Goal: Information Seeking & Learning: Learn about a topic

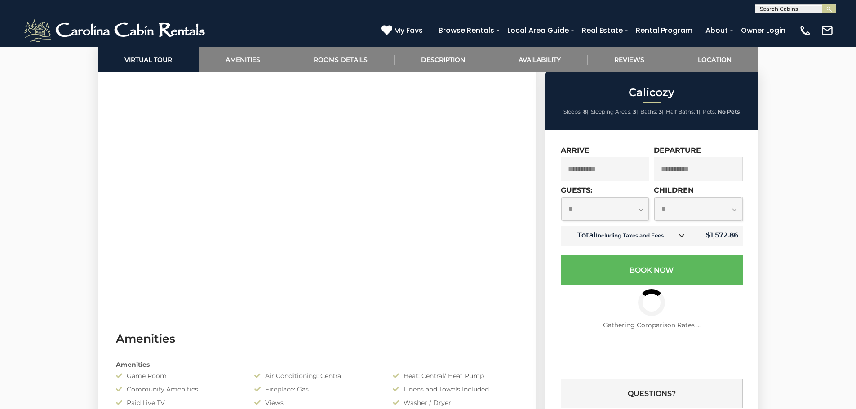
scroll to position [461, 0]
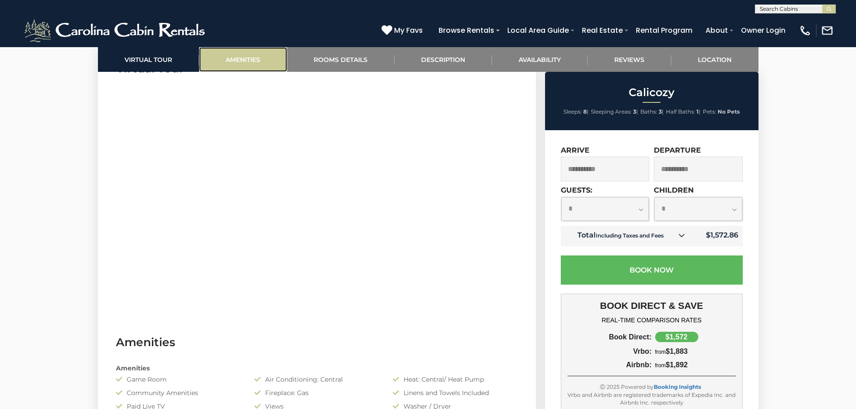
click at [242, 57] on link "Amenities" at bounding box center [243, 59] width 88 height 25
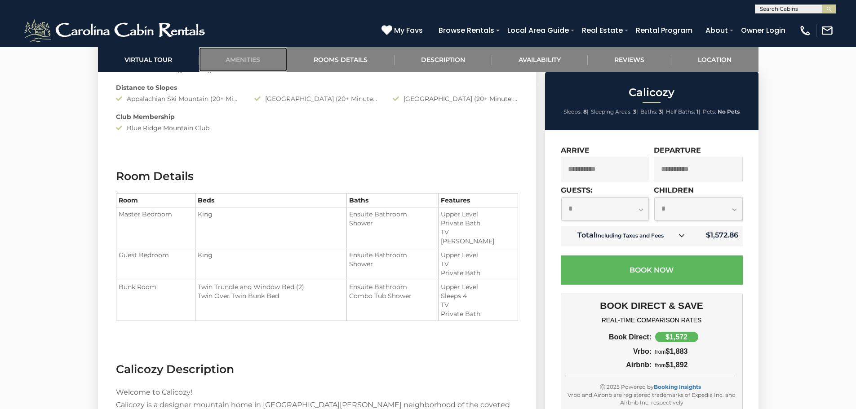
scroll to position [1033, 0]
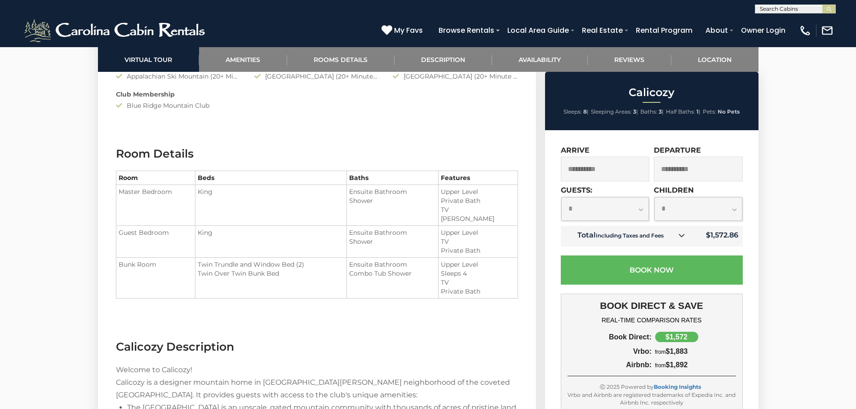
drag, startPoint x: 126, startPoint y: 103, endPoint x: 214, endPoint y: 103, distance: 88.0
click at [214, 103] on div "Blue Ridge Mountain Club" at bounding box center [178, 105] width 138 height 9
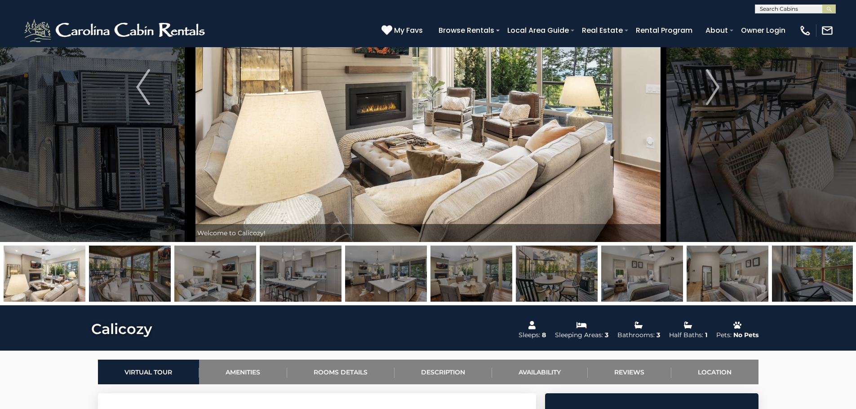
scroll to position [118, 0]
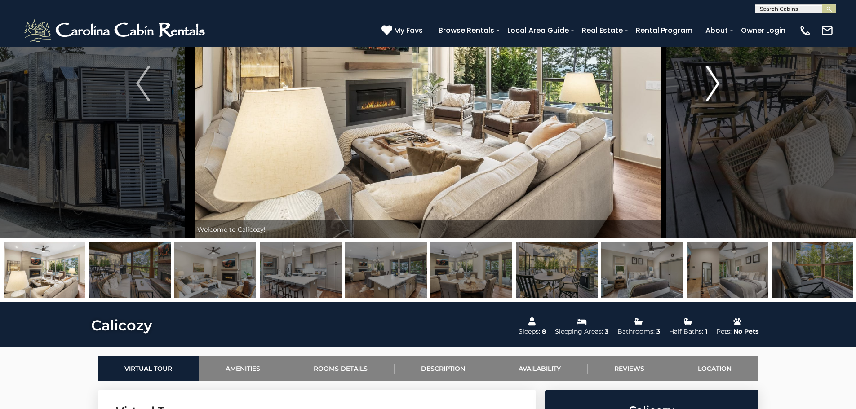
click at [716, 77] on img "Next" at bounding box center [712, 84] width 13 height 36
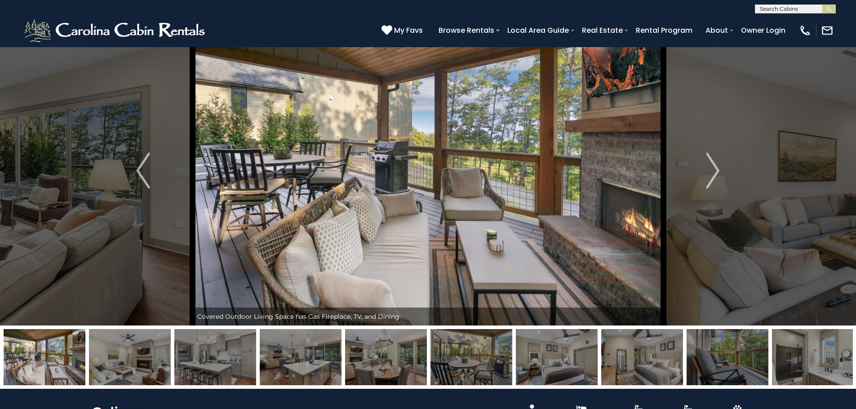
scroll to position [0, 0]
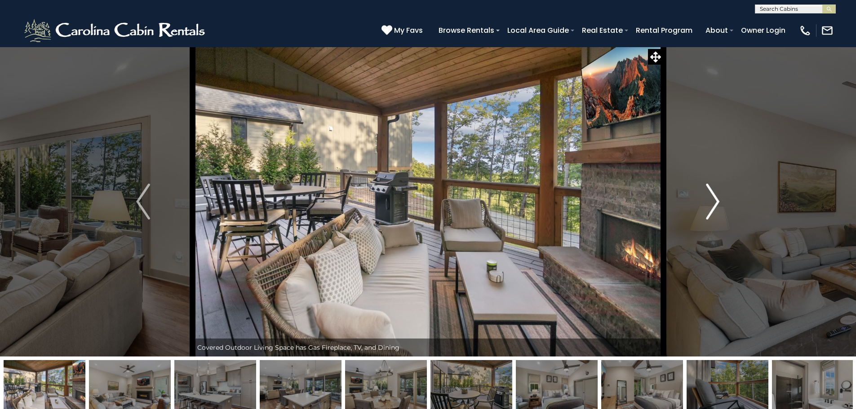
click at [708, 197] on img "Next" at bounding box center [712, 202] width 13 height 36
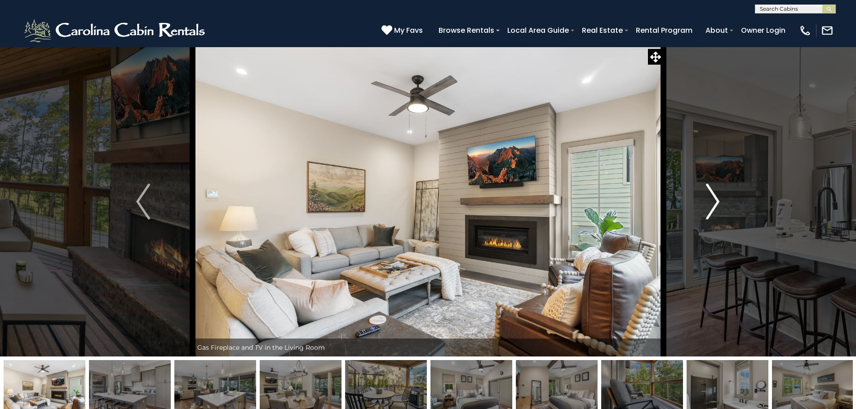
click at [708, 197] on img "Next" at bounding box center [712, 202] width 13 height 36
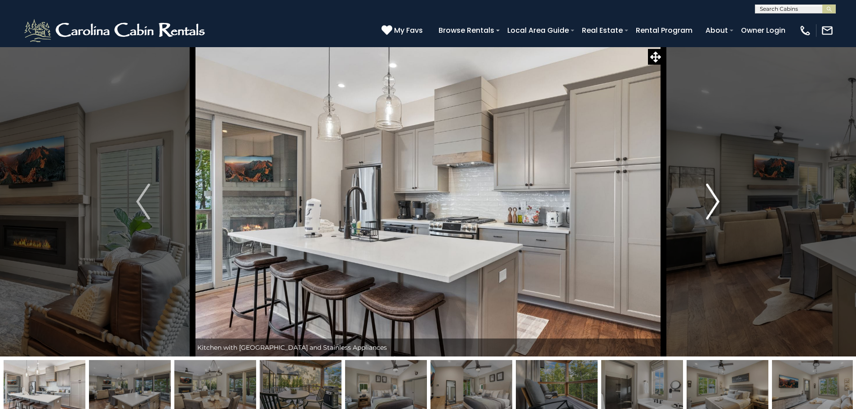
click at [708, 197] on img "Next" at bounding box center [712, 202] width 13 height 36
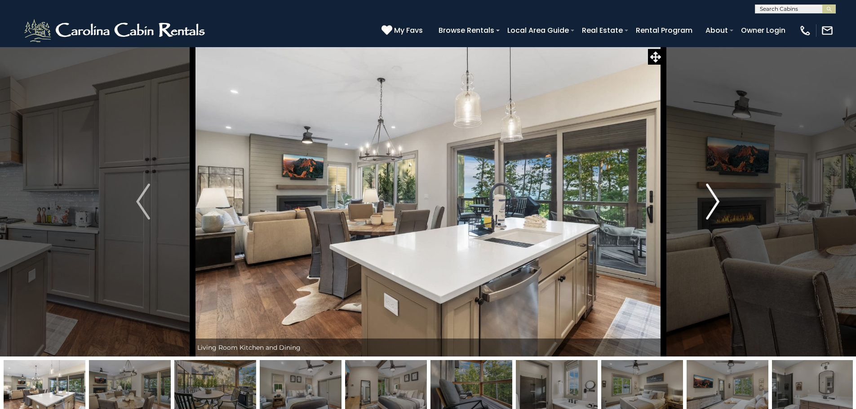
click at [708, 197] on img "Next" at bounding box center [712, 202] width 13 height 36
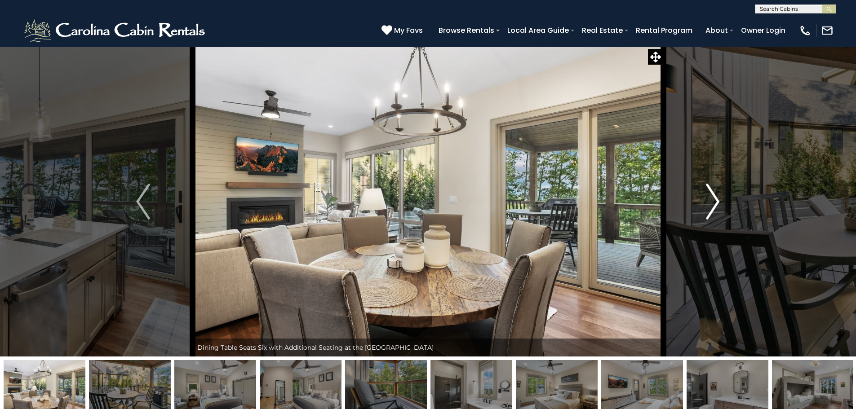
click at [708, 197] on img "Next" at bounding box center [712, 202] width 13 height 36
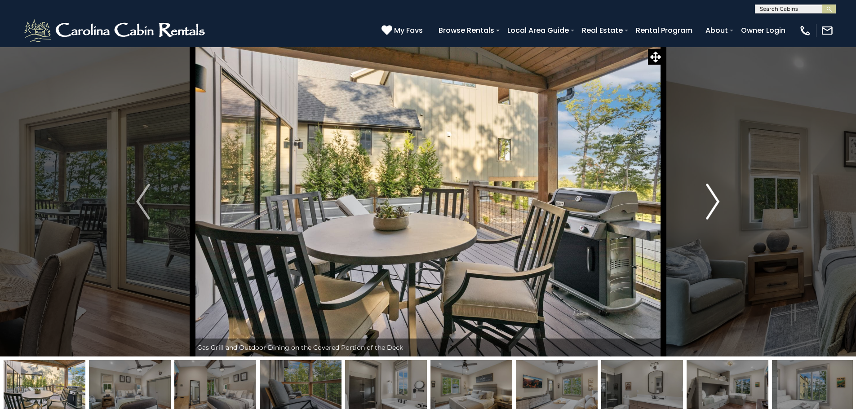
click at [708, 197] on img "Next" at bounding box center [712, 202] width 13 height 36
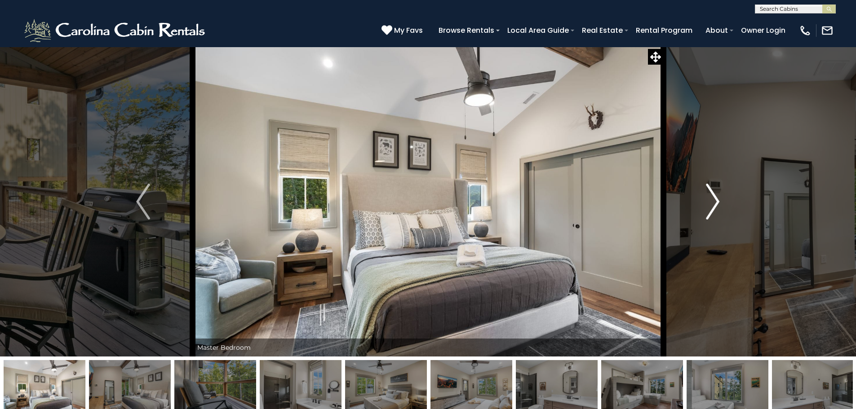
click at [708, 197] on img "Next" at bounding box center [712, 202] width 13 height 36
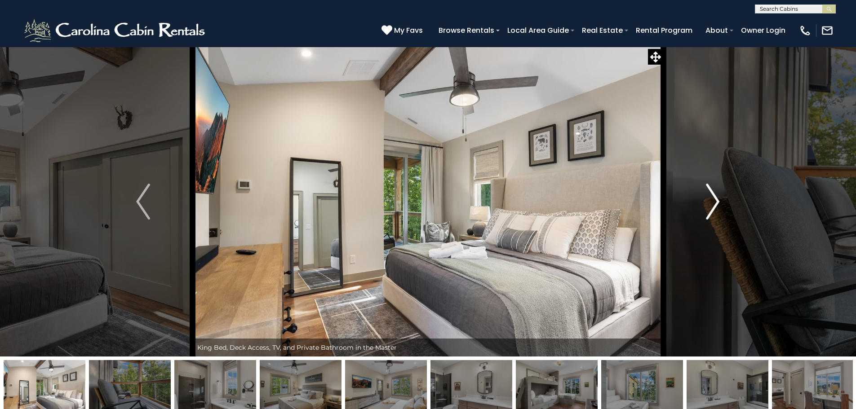
click at [708, 197] on img "Next" at bounding box center [712, 202] width 13 height 36
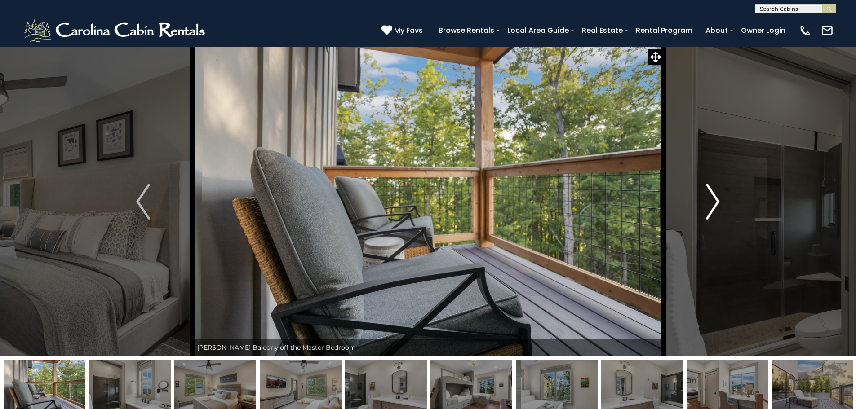
click at [708, 197] on img "Next" at bounding box center [712, 202] width 13 height 36
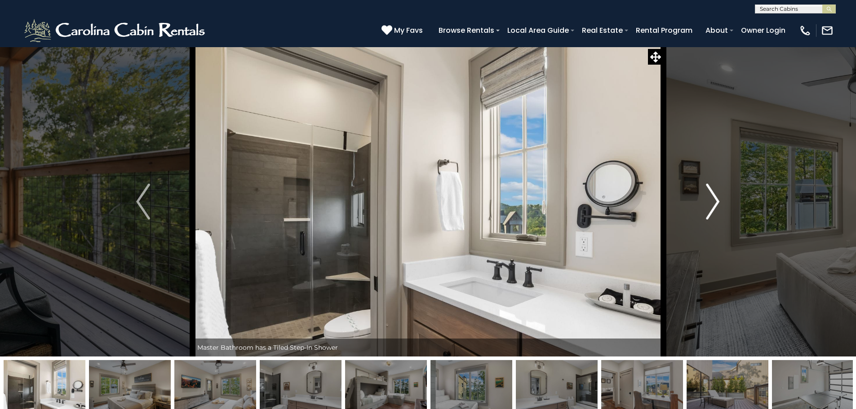
click at [708, 197] on img "Next" at bounding box center [712, 202] width 13 height 36
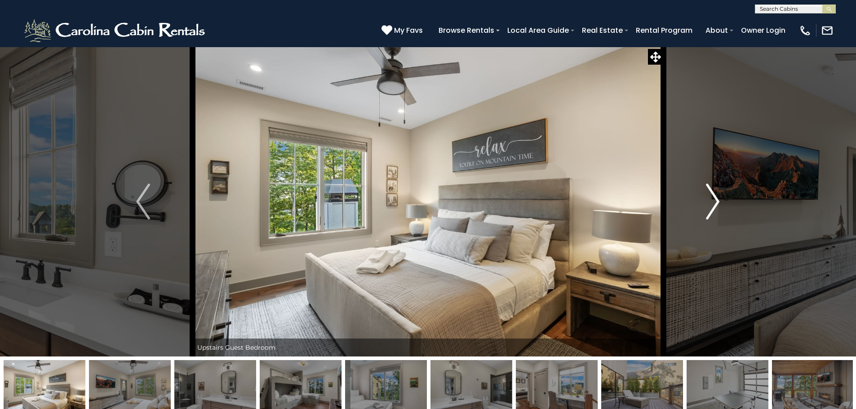
click at [708, 197] on img "Next" at bounding box center [712, 202] width 13 height 36
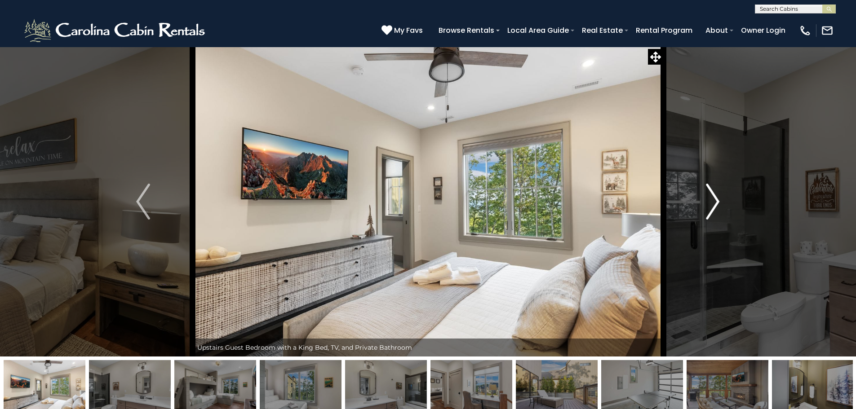
click at [708, 197] on img "Next" at bounding box center [712, 202] width 13 height 36
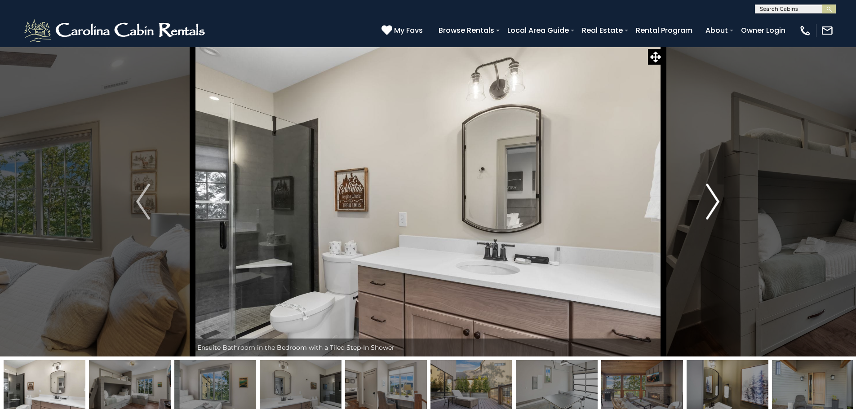
click at [708, 197] on img "Next" at bounding box center [712, 202] width 13 height 36
